Goal: Information Seeking & Learning: Learn about a topic

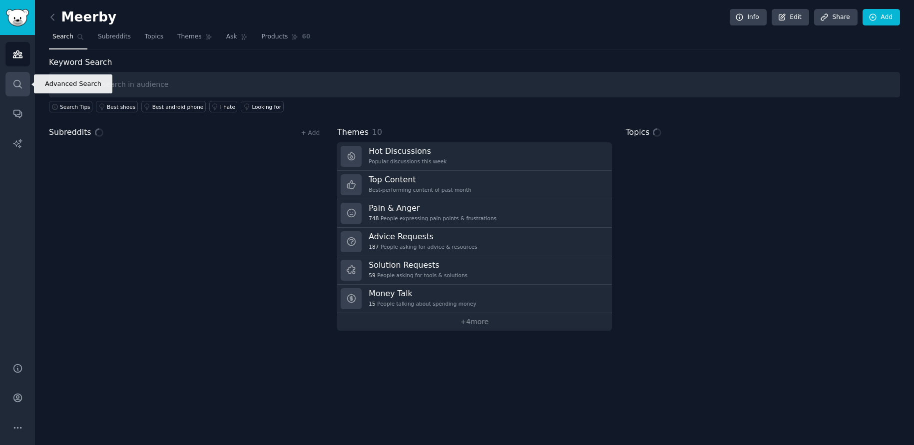
click at [9, 86] on link "Search" at bounding box center [17, 84] width 24 height 24
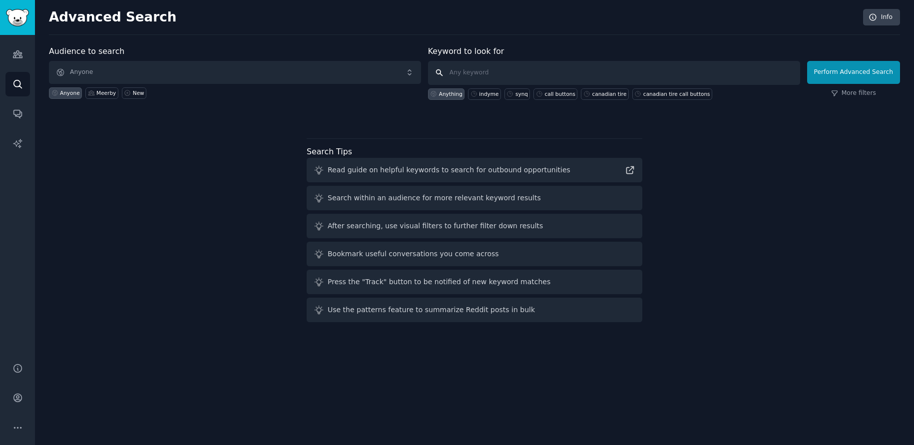
click at [467, 74] on input "text" at bounding box center [614, 73] width 372 height 24
type input "NRF events"
click button "Perform Advanced Search" at bounding box center [853, 72] width 93 height 23
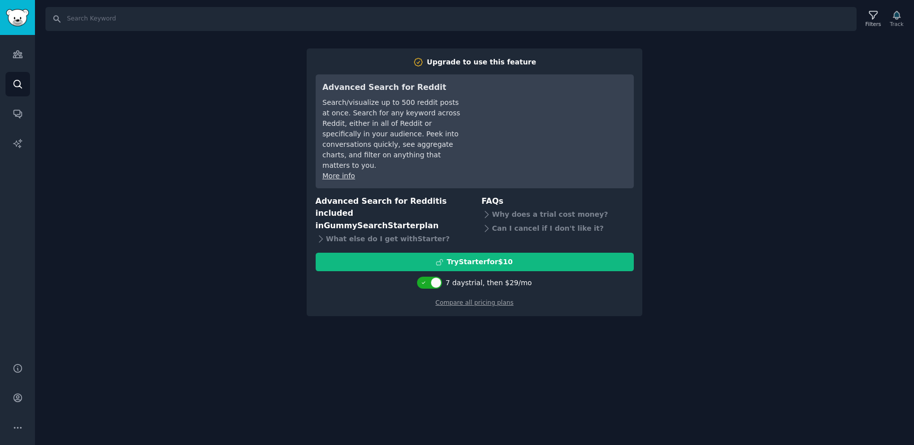
drag, startPoint x: 726, startPoint y: 251, endPoint x: 788, endPoint y: 179, distance: 95.6
click at [725, 251] on div "Search Filters Track Upgrade to use this feature Advanced Search for Reddit Sea…" at bounding box center [474, 222] width 879 height 445
